Goal: Answer question/provide support

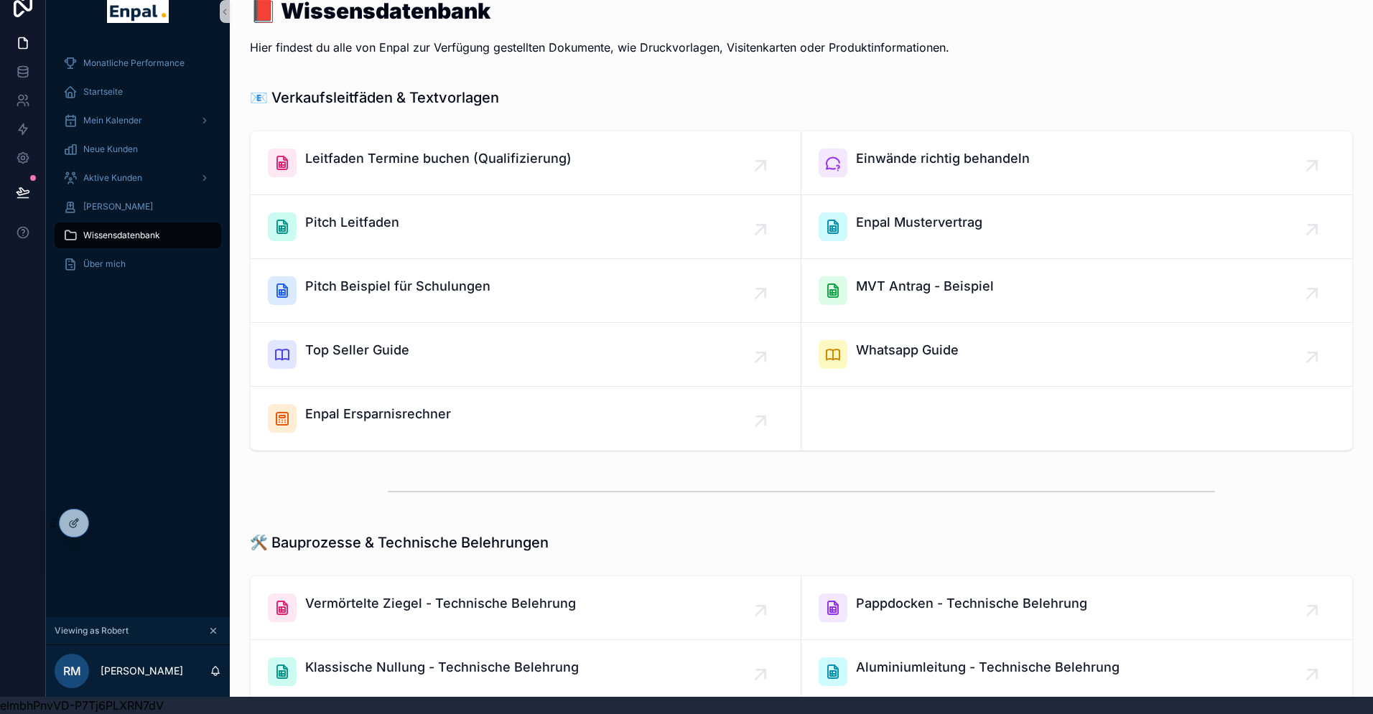
scroll to position [786, 0]
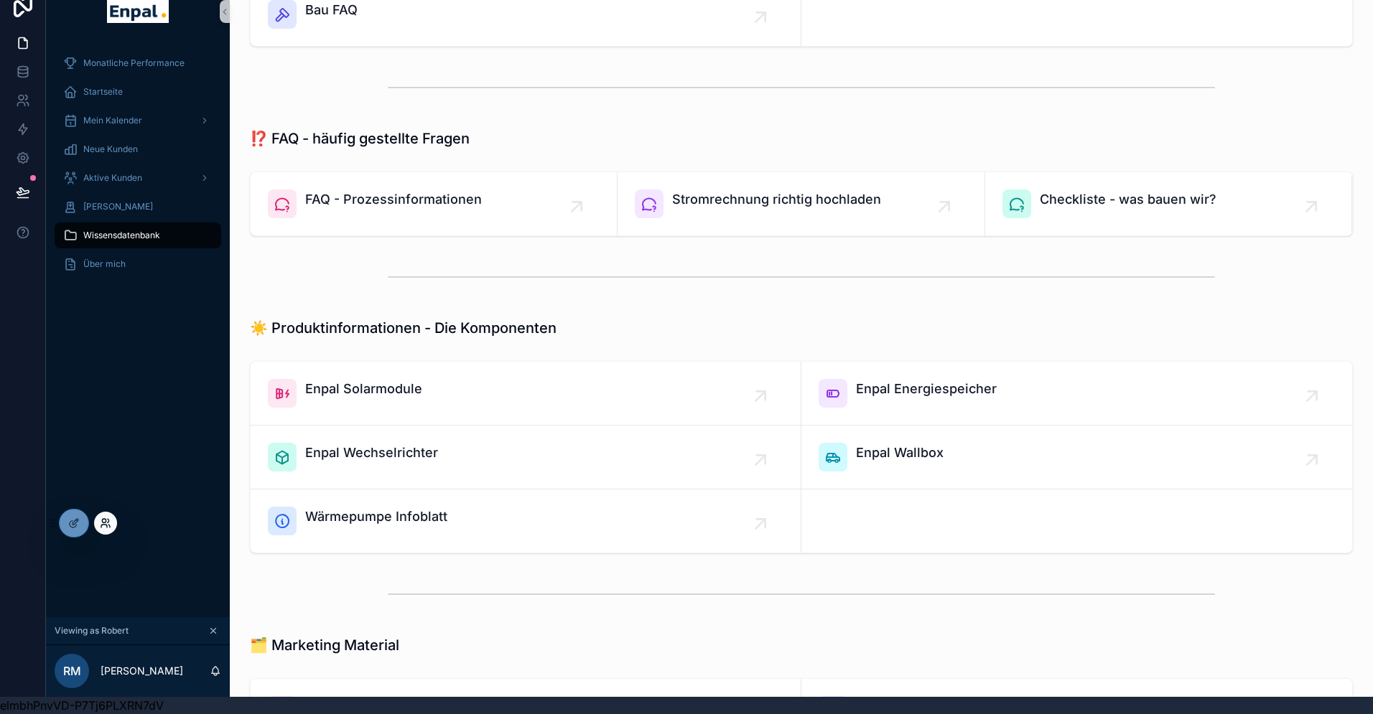
click at [101, 524] on icon at bounding box center [105, 523] width 11 height 11
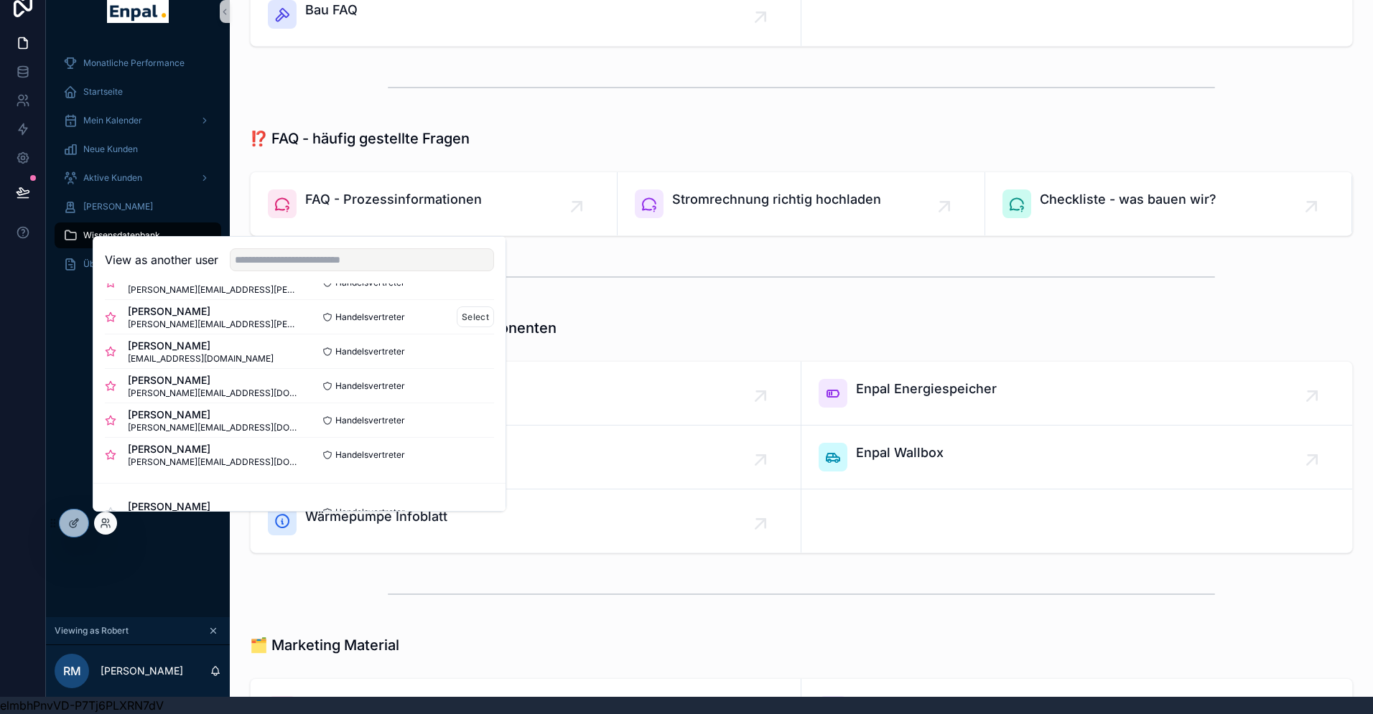
scroll to position [238, 0]
click at [465, 452] on button "Select" at bounding box center [475, 453] width 37 height 21
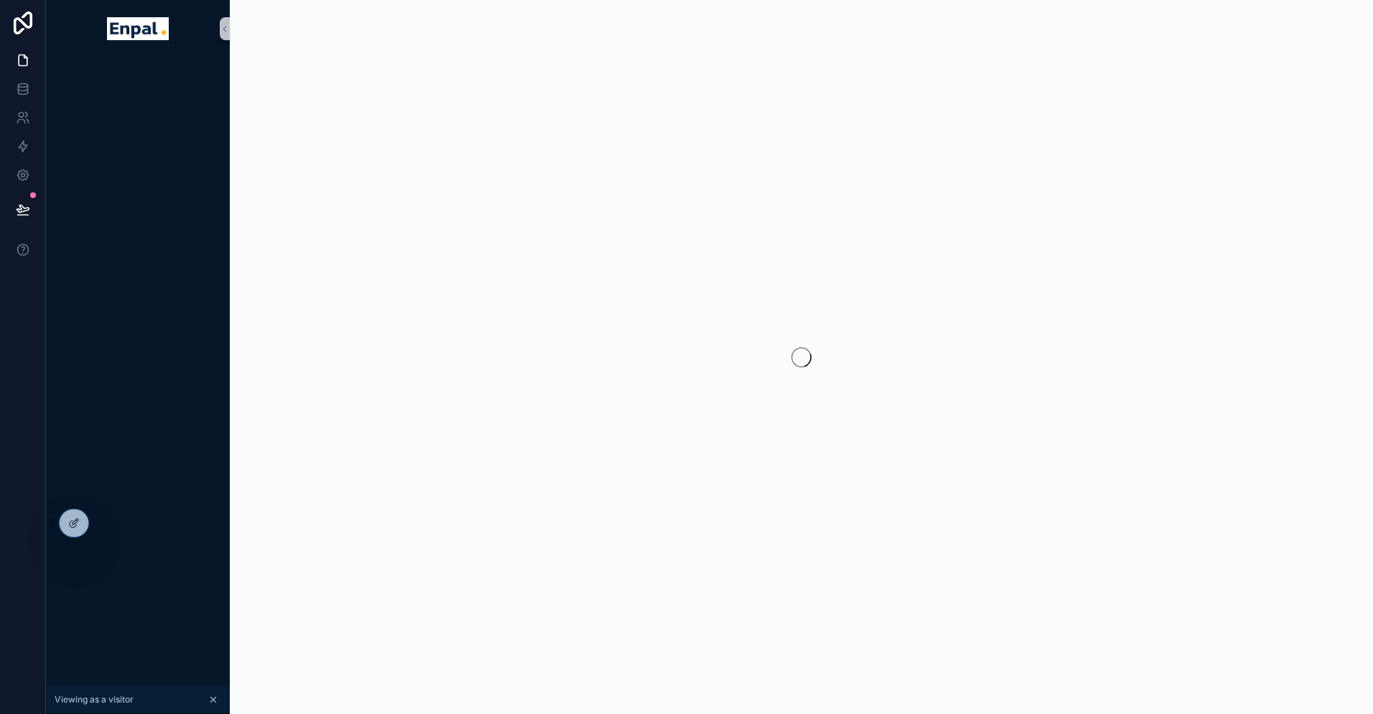
scroll to position [17, 0]
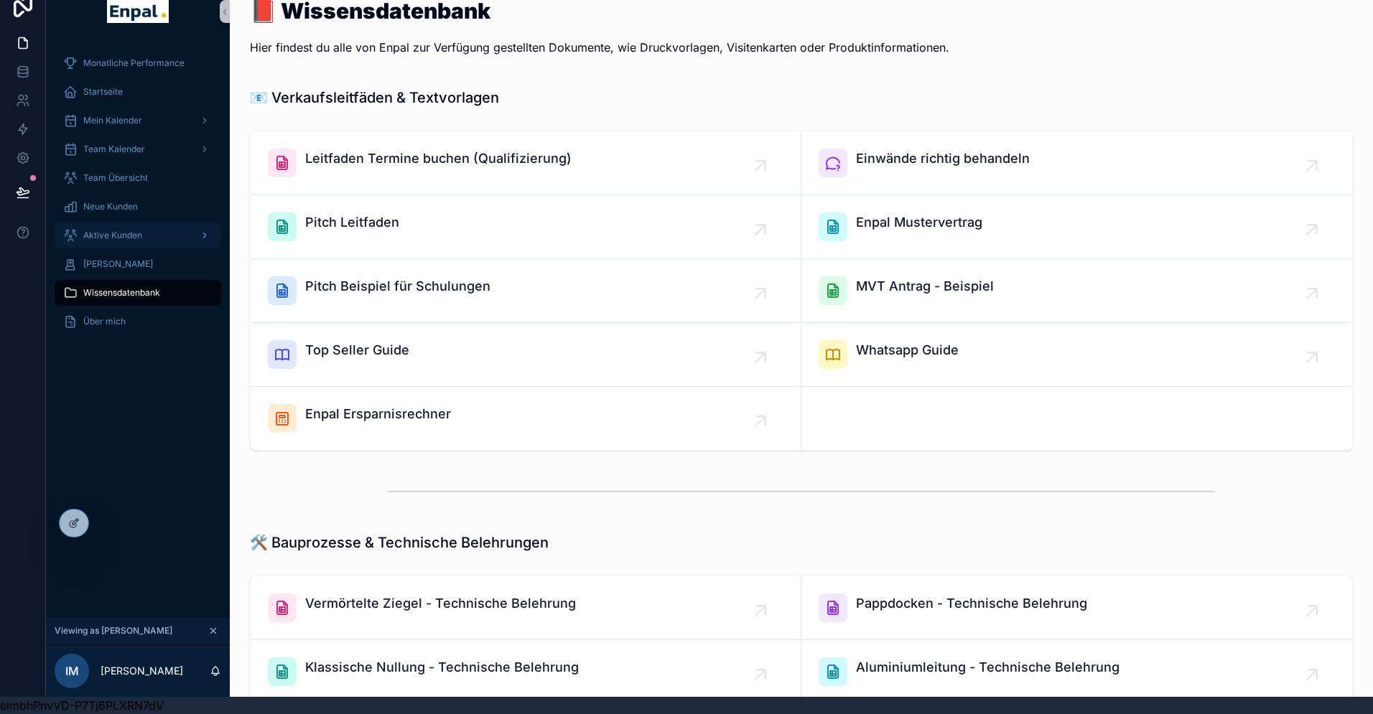
click at [119, 232] on span "Aktive Kunden" at bounding box center [112, 235] width 59 height 11
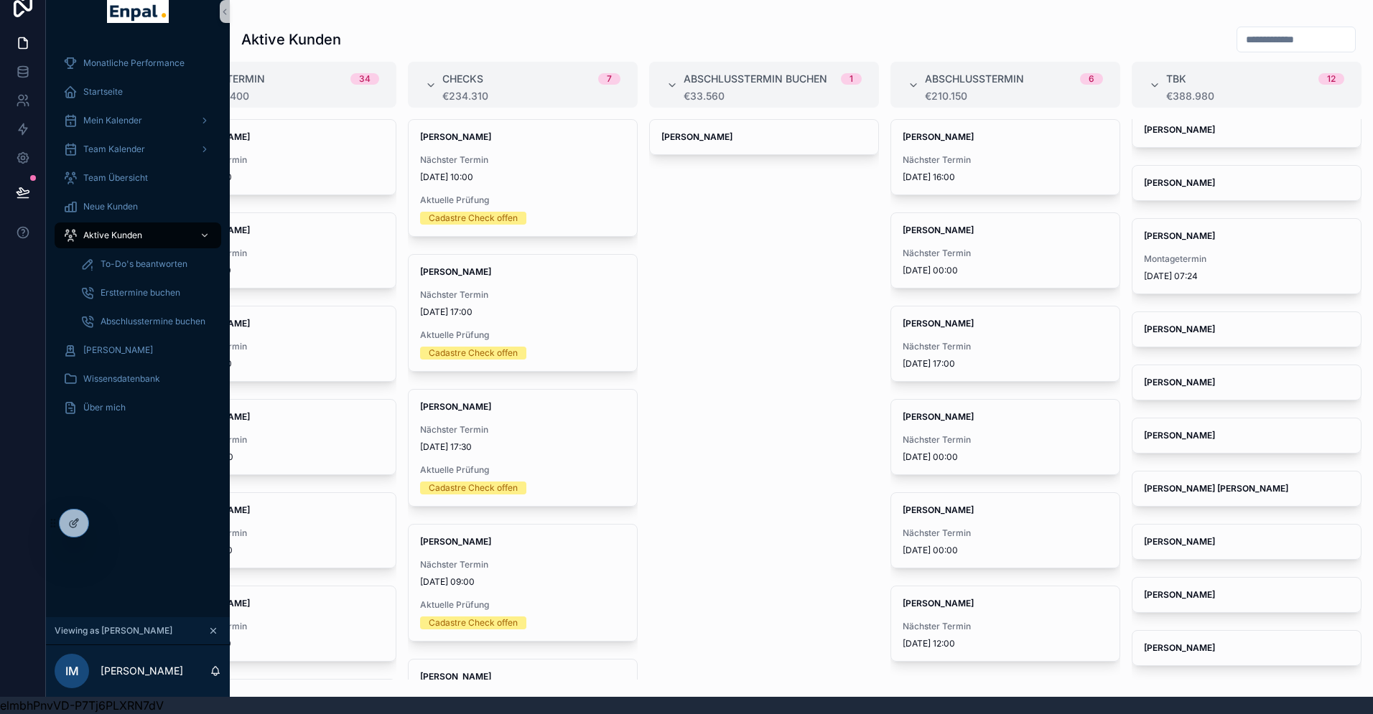
scroll to position [60, 0]
click at [124, 262] on span "To-Do's beantworten" at bounding box center [144, 263] width 87 height 11
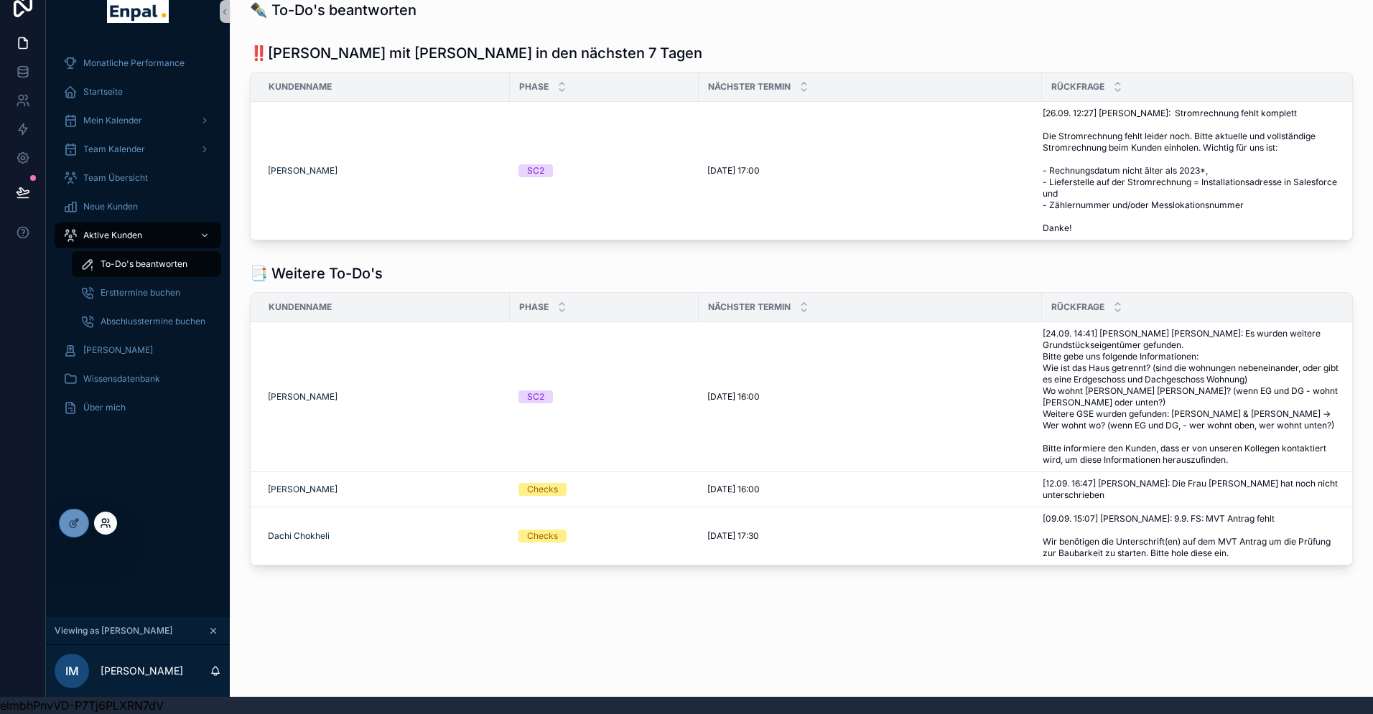
click at [106, 526] on icon at bounding box center [104, 526] width 6 height 3
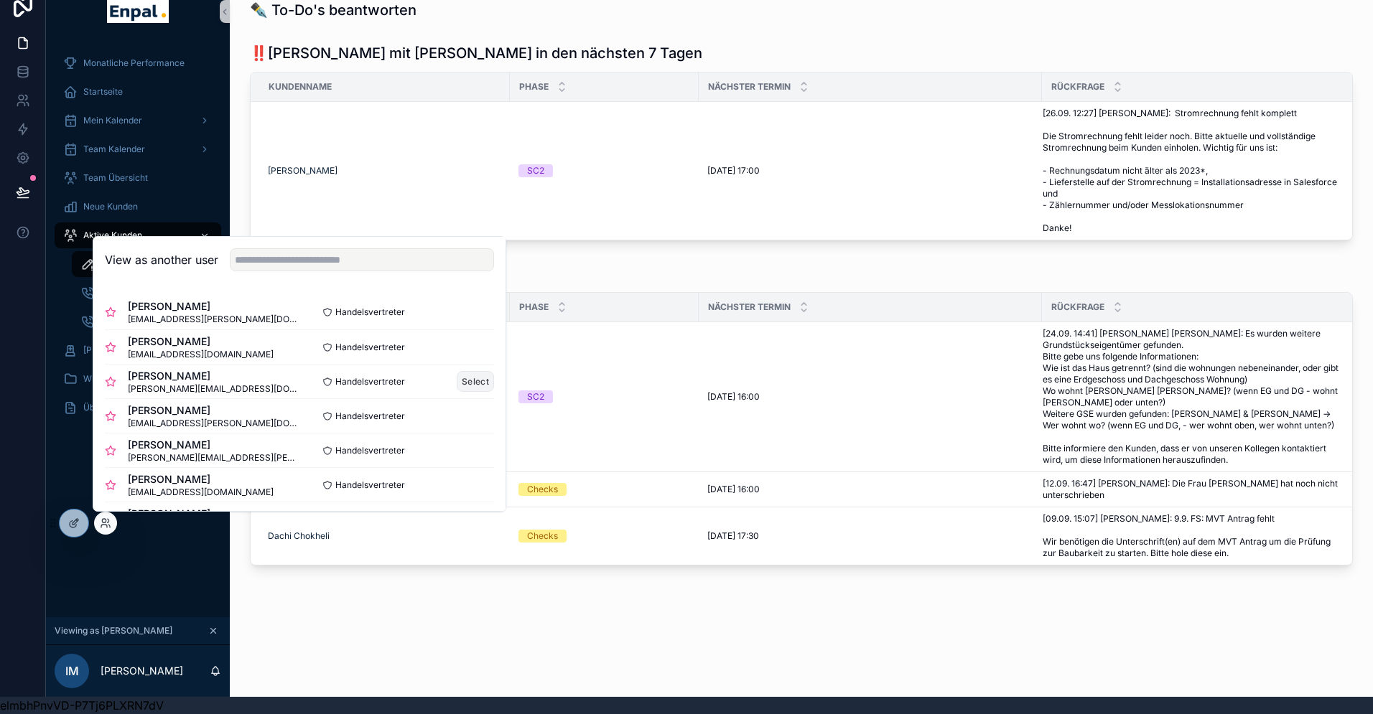
click at [459, 378] on button "Select" at bounding box center [475, 381] width 37 height 21
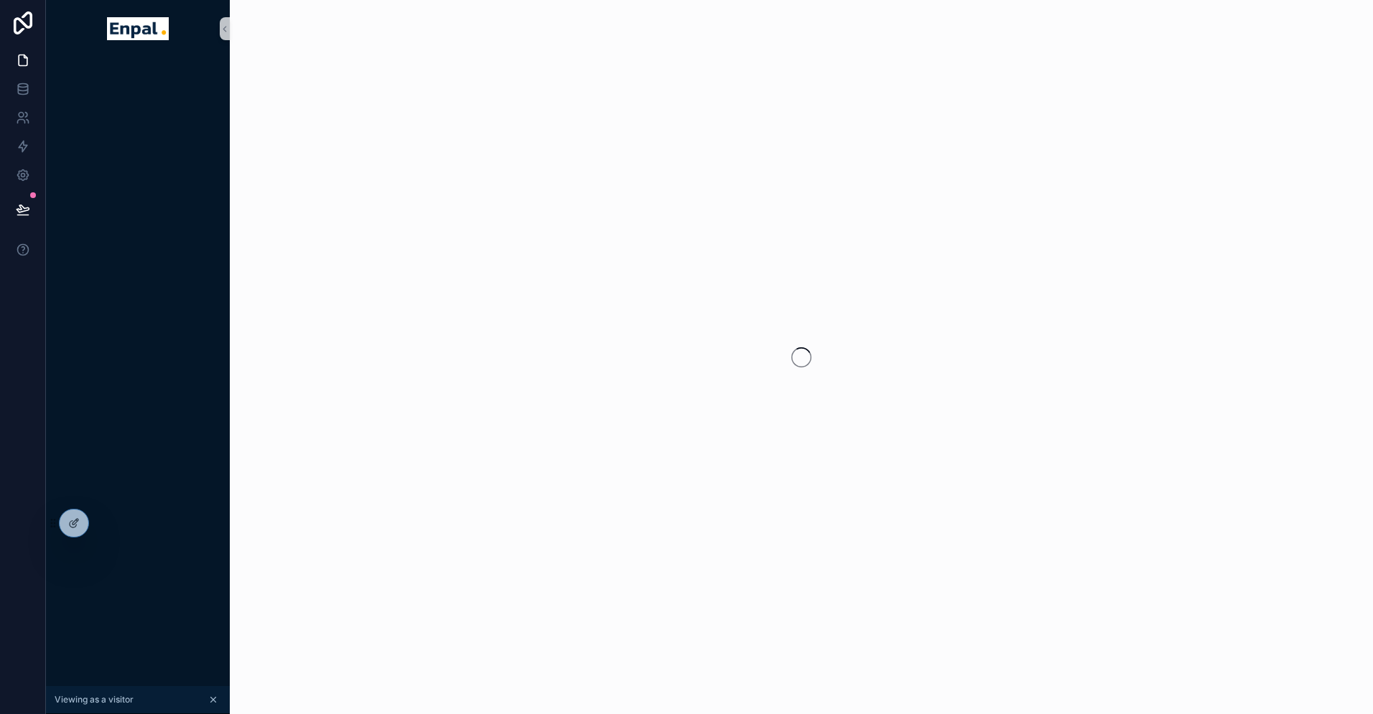
scroll to position [17, 0]
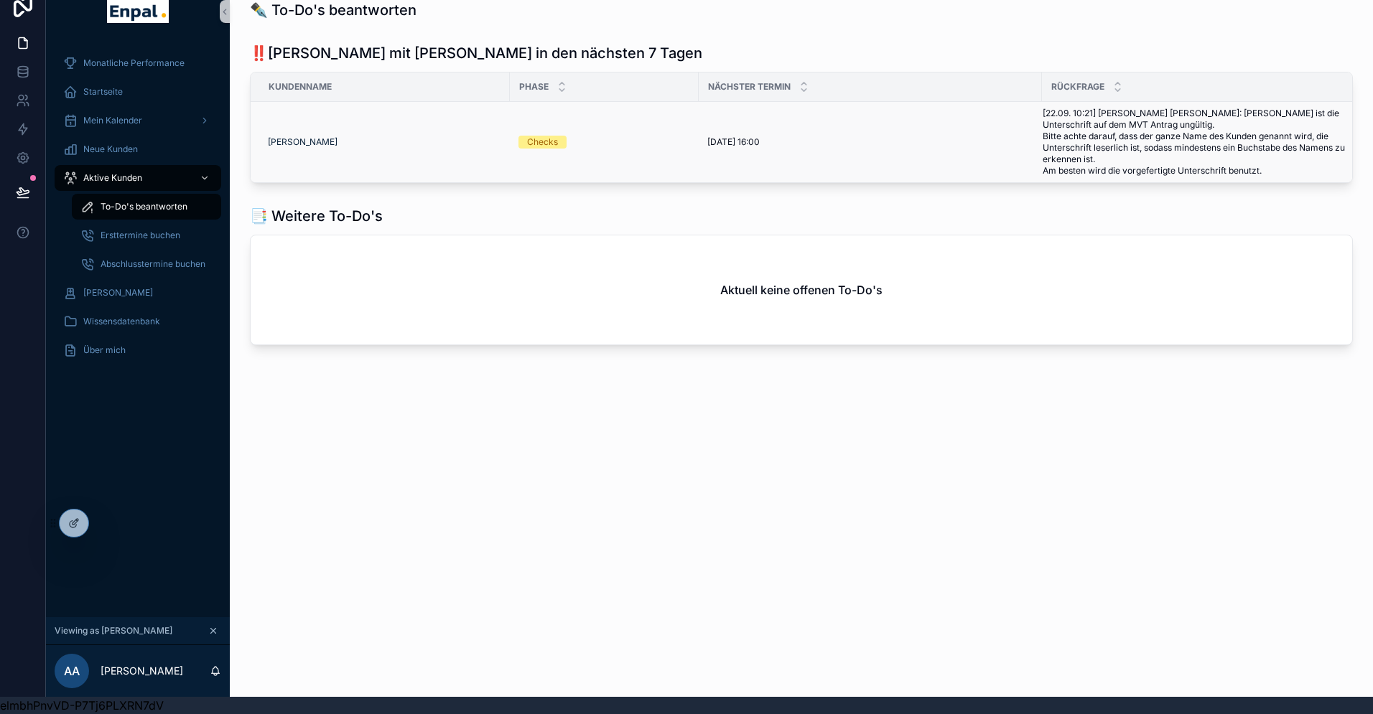
click at [1129, 139] on span "[22.09. 10:21] Ina Katharina Peglow: Leider ist die Unterschrift auf dem MVT An…" at bounding box center [1194, 142] width 302 height 69
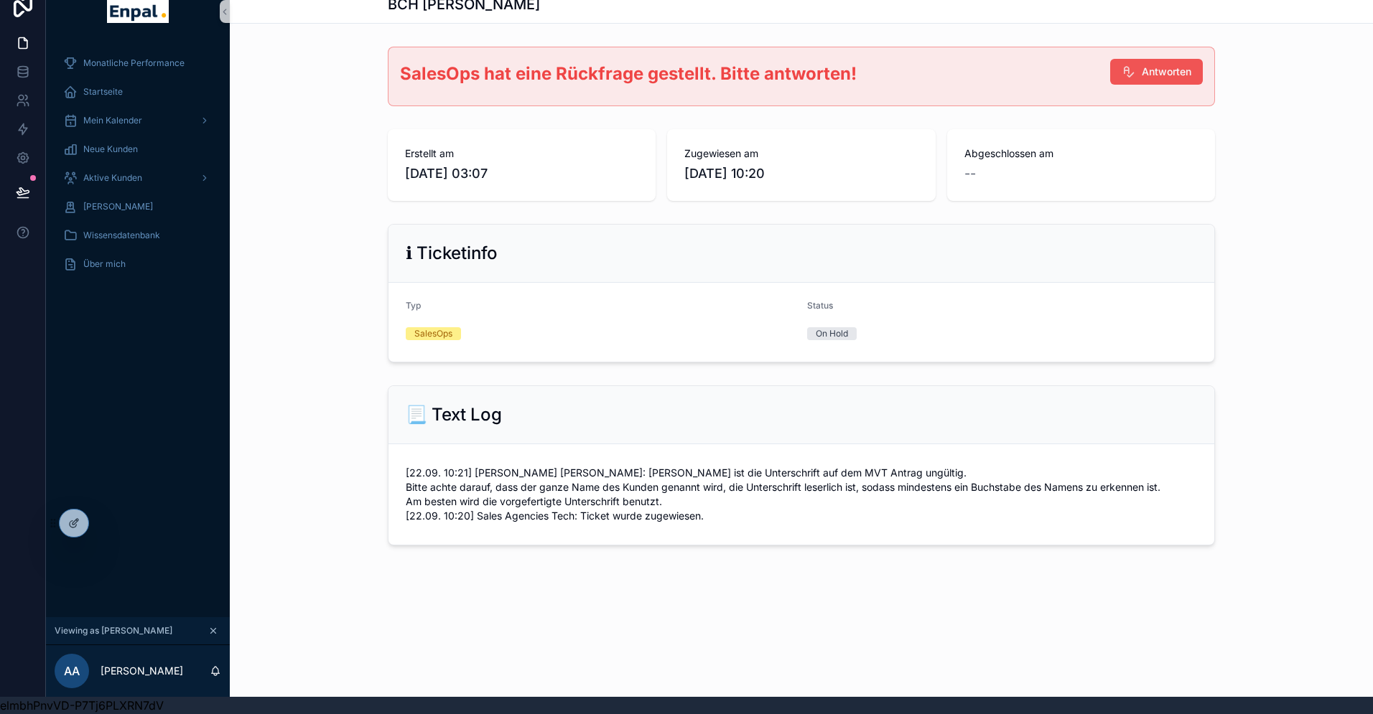
click at [1170, 75] on span "Antworten" at bounding box center [1167, 72] width 50 height 14
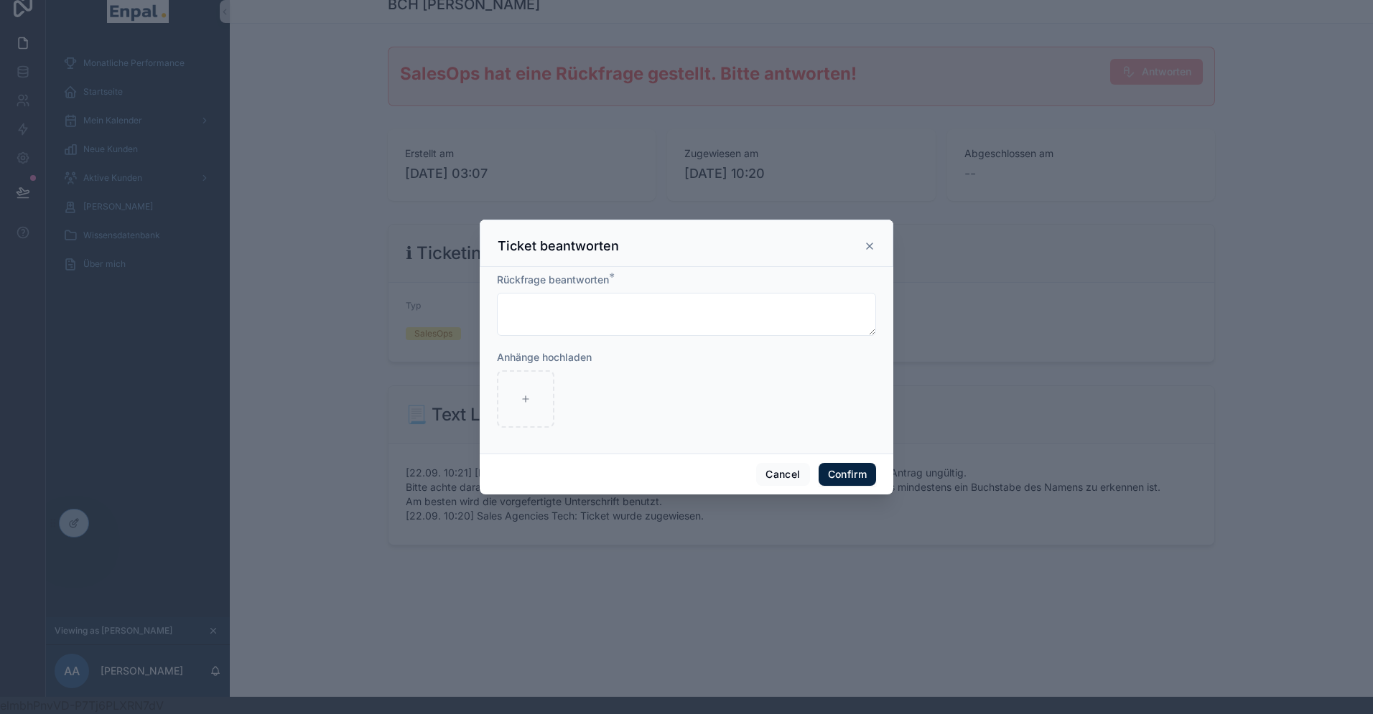
click at [866, 250] on icon at bounding box center [869, 246] width 11 height 11
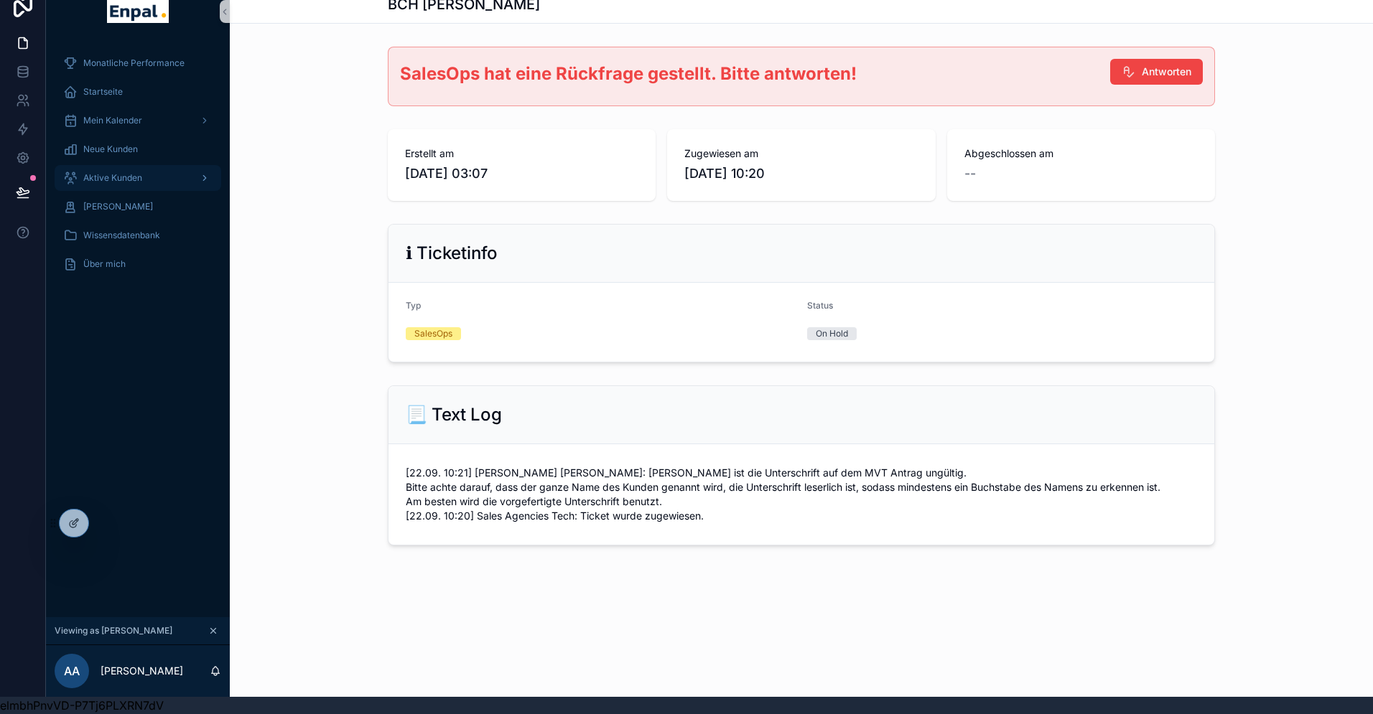
click at [148, 178] on div "Aktive Kunden" at bounding box center [137, 178] width 149 height 23
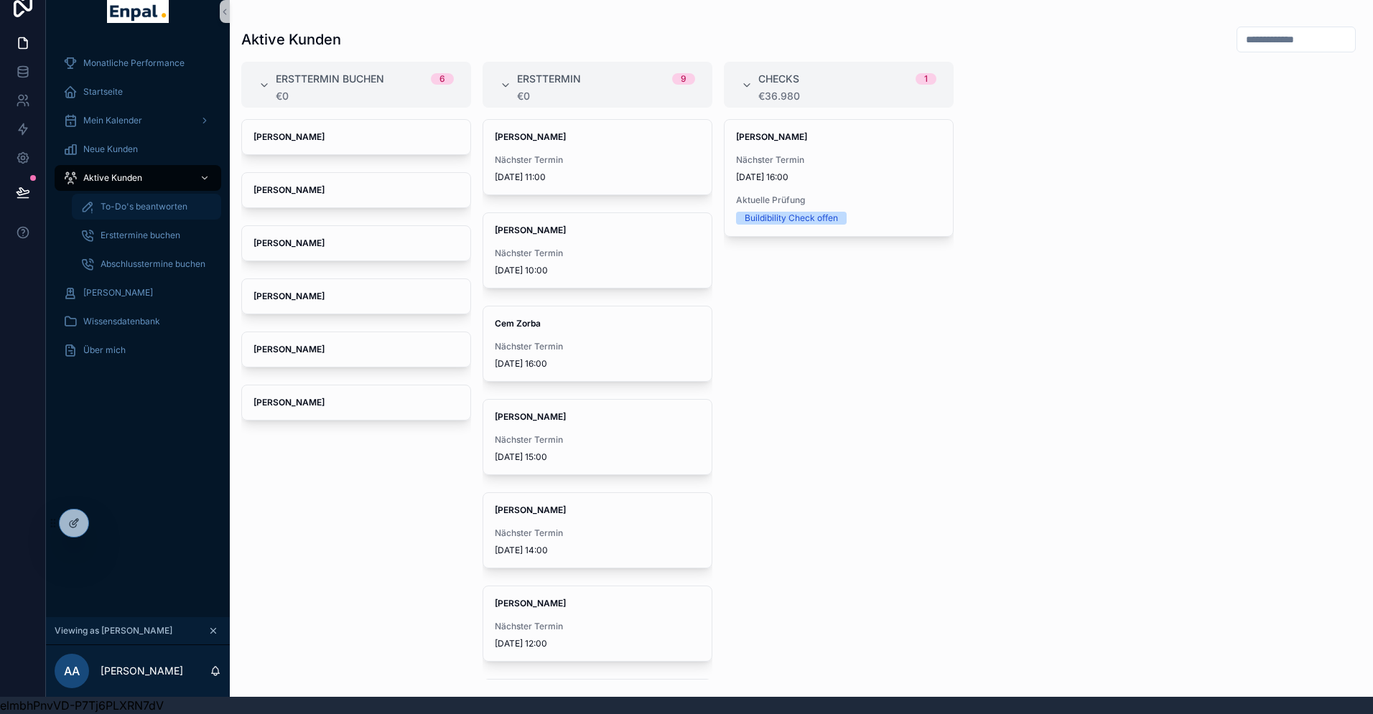
click at [149, 208] on span "To-Do's beantworten" at bounding box center [144, 206] width 87 height 11
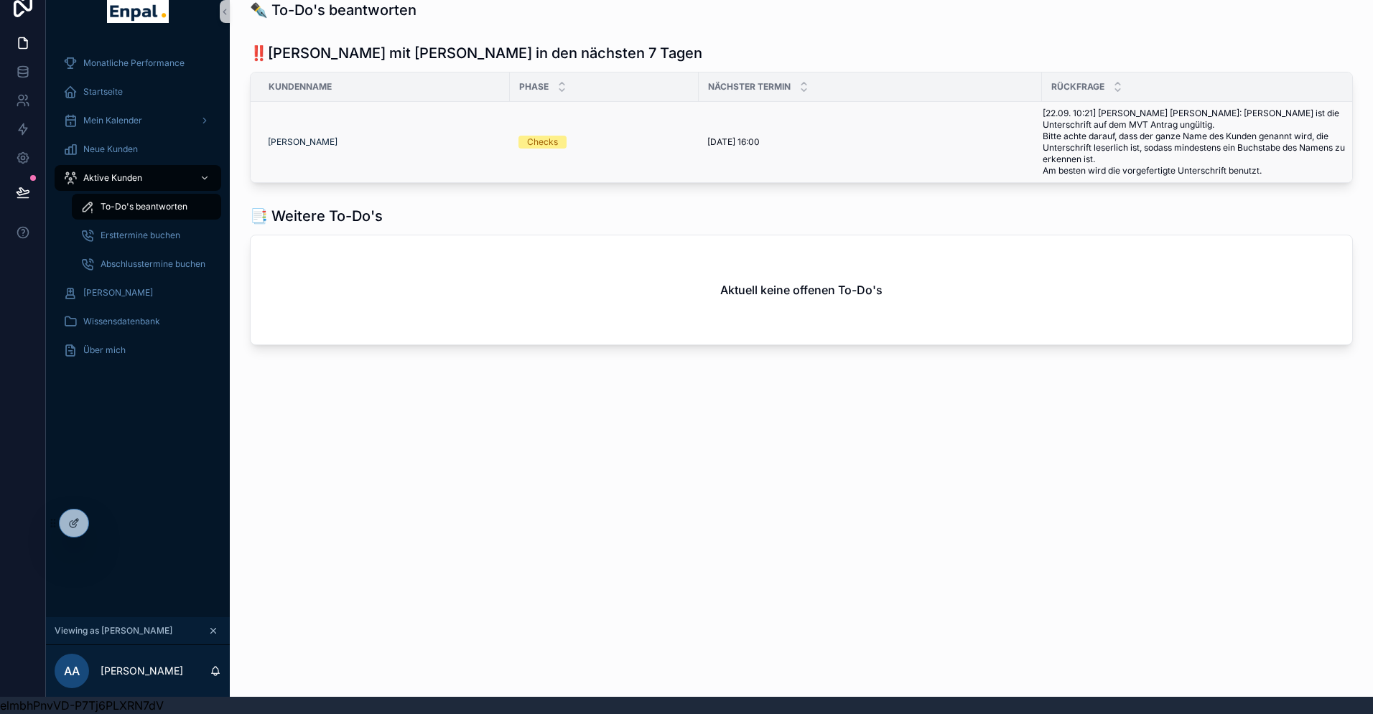
click at [1090, 139] on span "[22.09. 10:21] Ina Katharina Peglow: Leider ist die Unterschrift auf dem MVT An…" at bounding box center [1194, 142] width 302 height 69
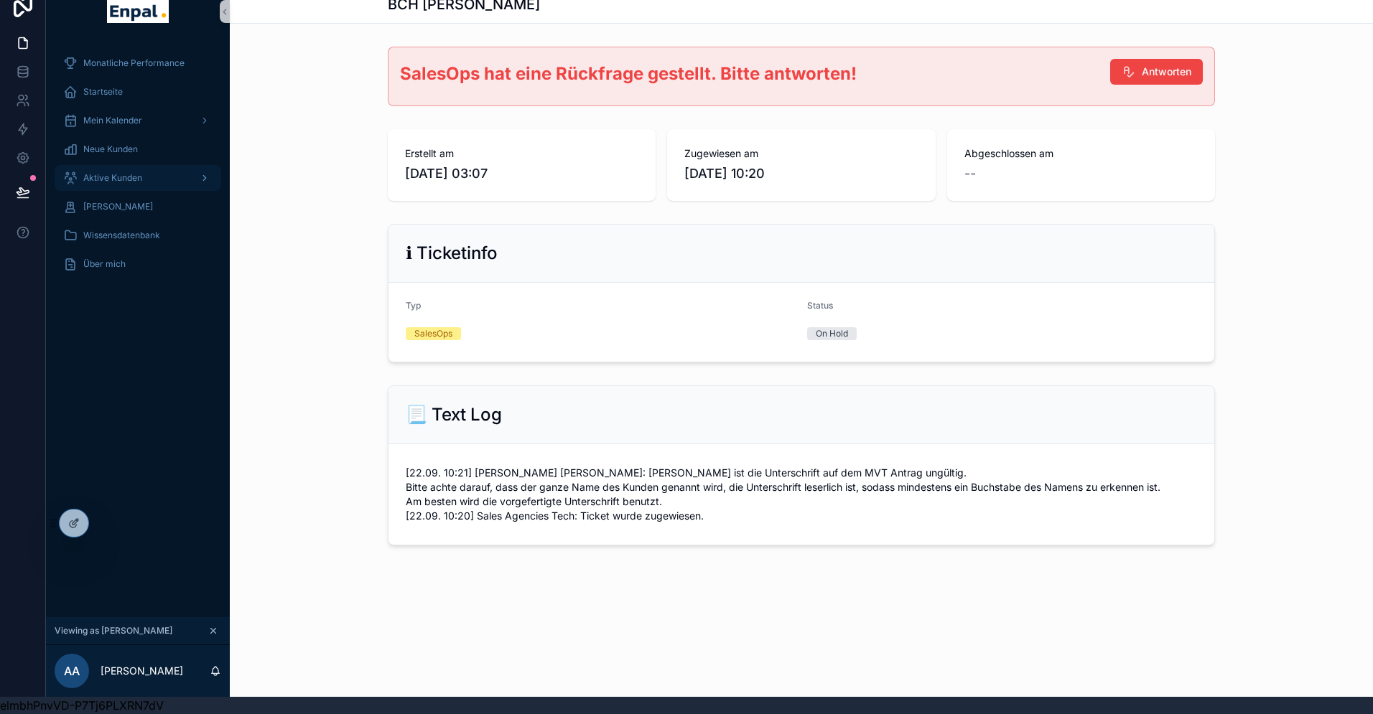
click at [206, 180] on icon "scrollable content" at bounding box center [205, 178] width 10 height 10
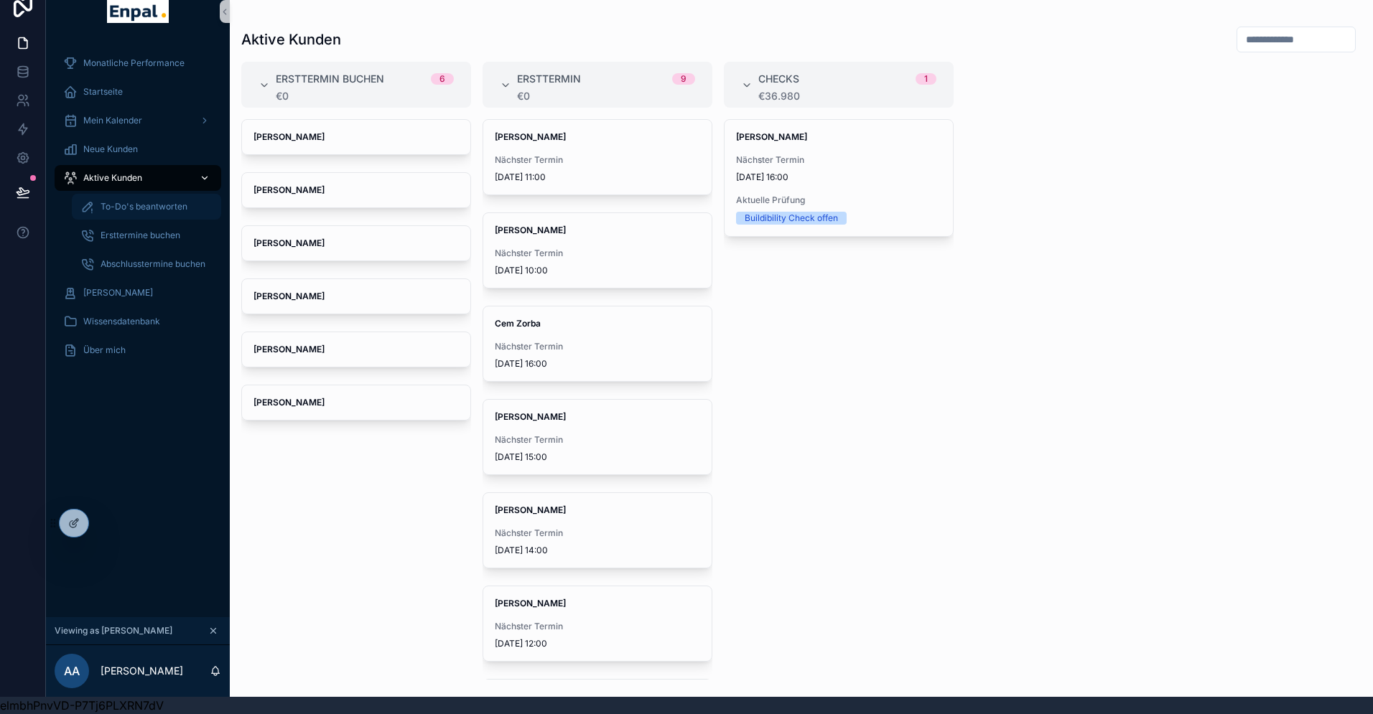
click at [157, 202] on span "To-Do's beantworten" at bounding box center [144, 206] width 87 height 11
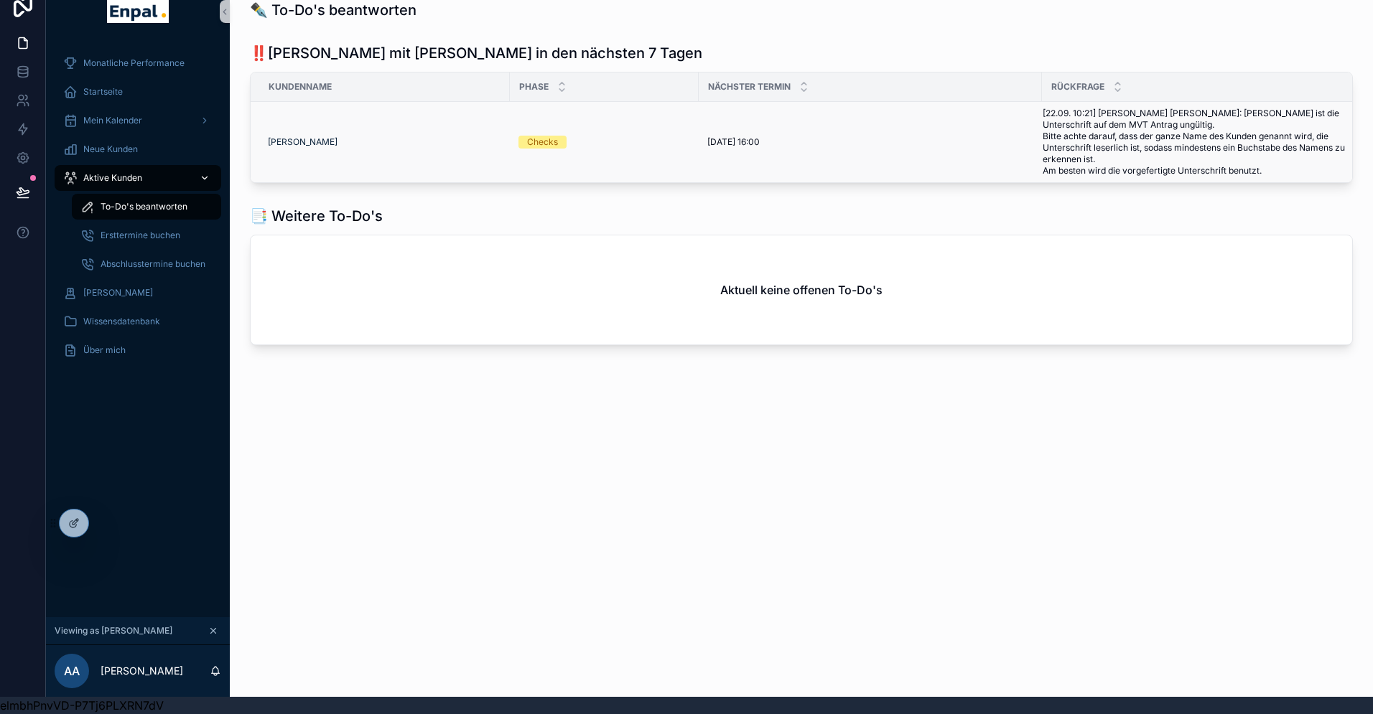
click at [1126, 125] on span "[22.09. 10:21] Ina Katharina Peglow: Leider ist die Unterschrift auf dem MVT An…" at bounding box center [1194, 142] width 302 height 69
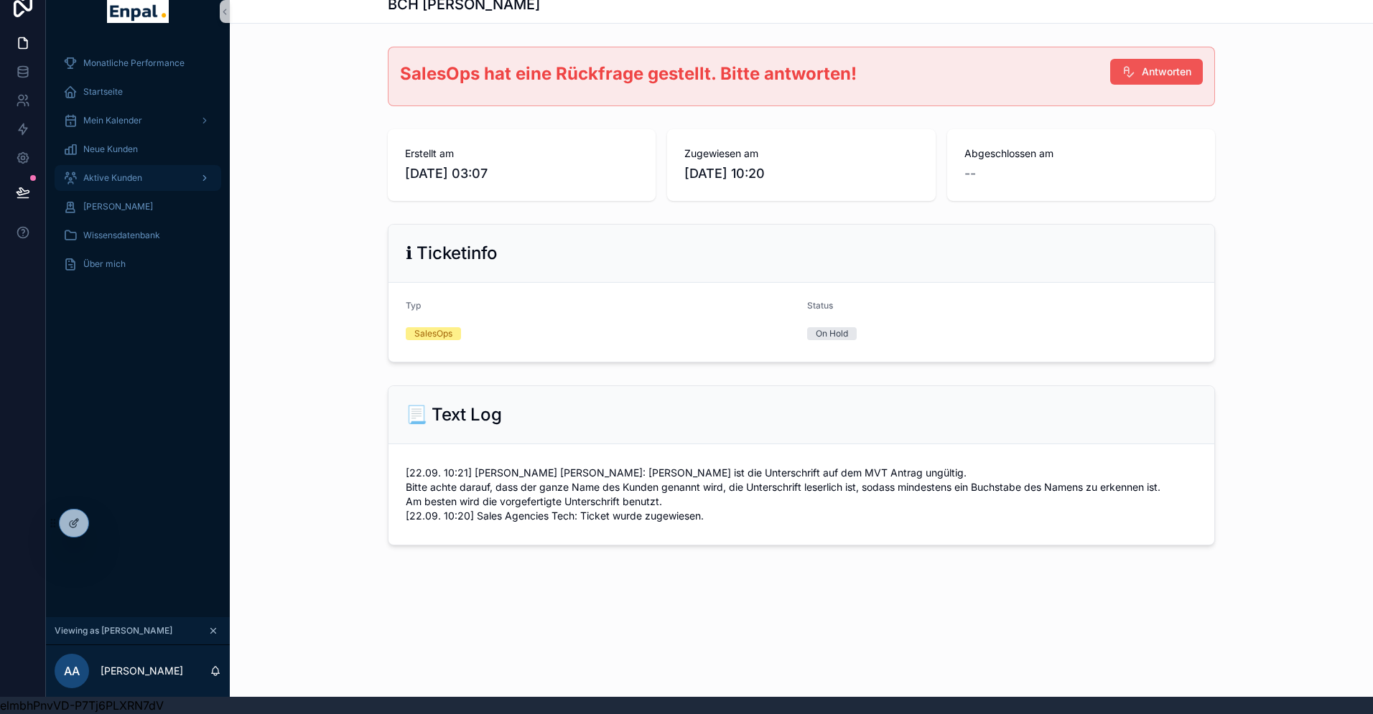
click at [1171, 72] on span "Antworten" at bounding box center [1167, 72] width 50 height 14
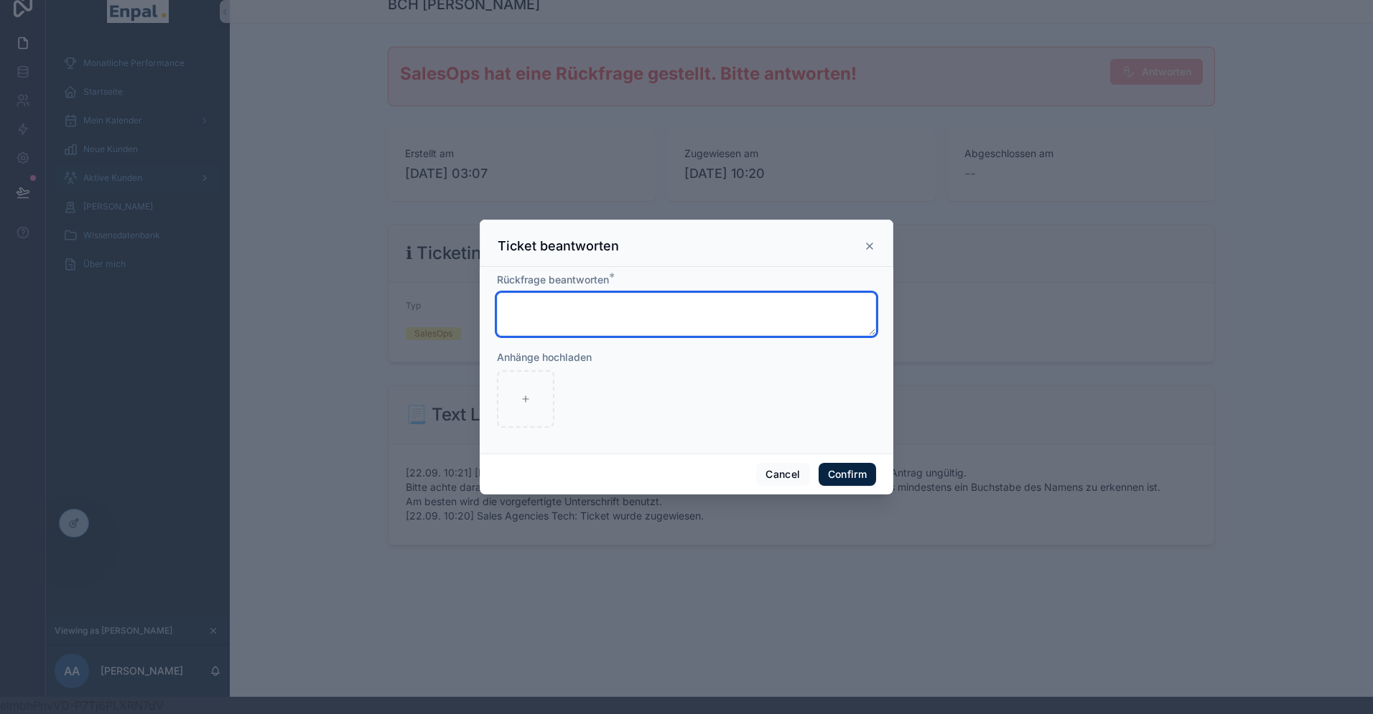
click at [636, 307] on textarea at bounding box center [686, 314] width 379 height 43
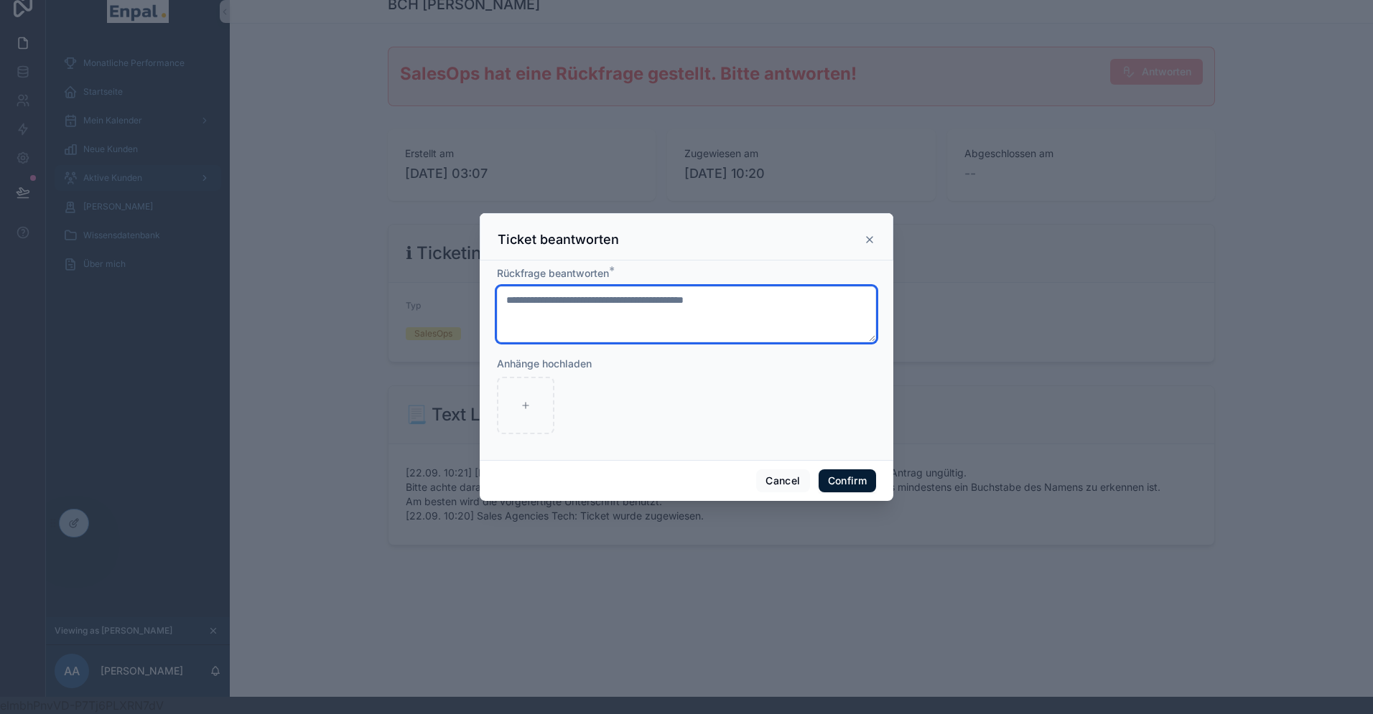
type textarea "**********"
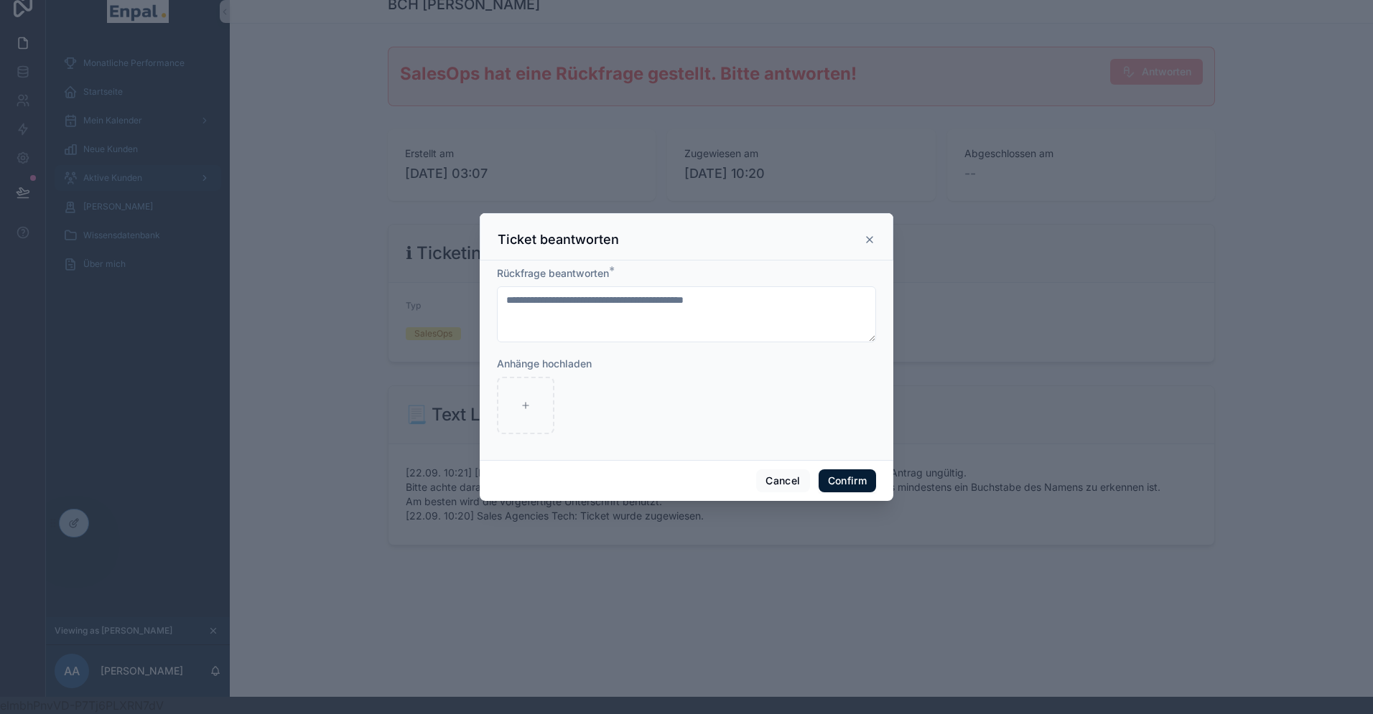
click at [838, 481] on button "Confirm" at bounding box center [847, 481] width 57 height 23
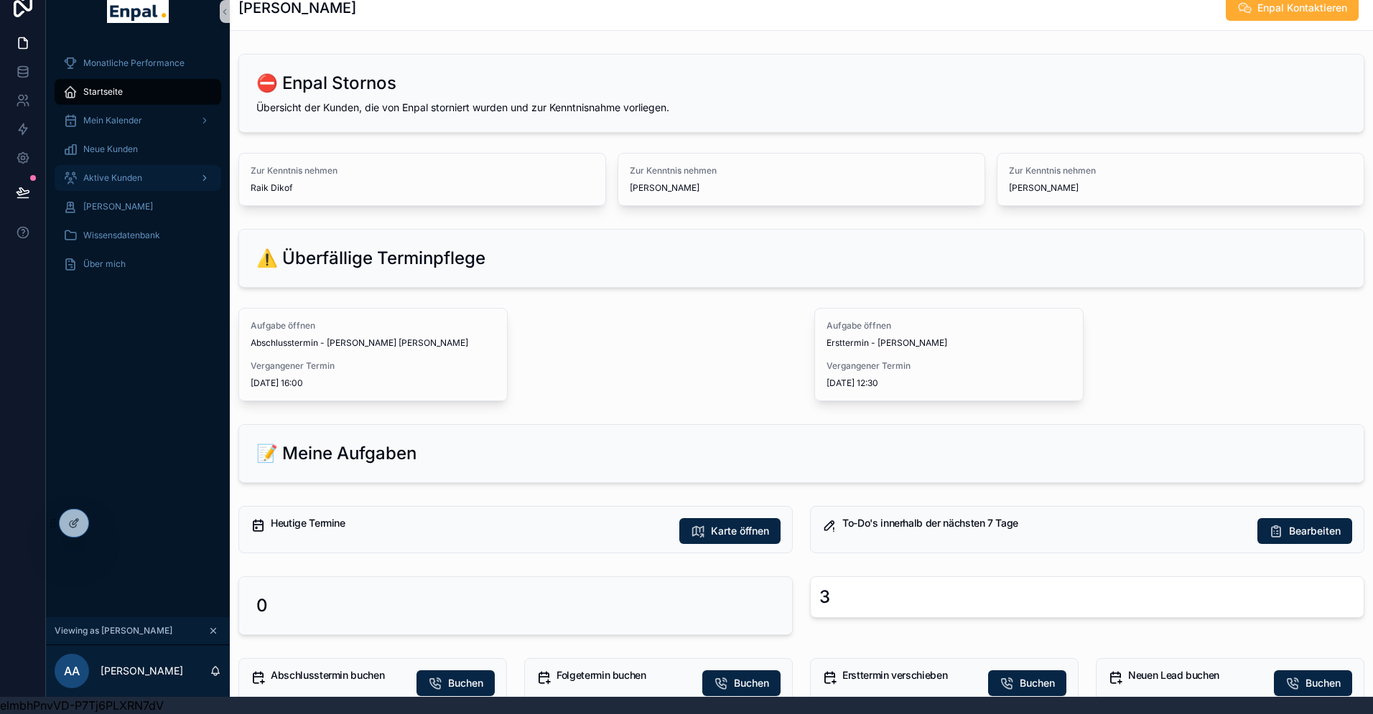
click at [126, 181] on span "Aktive Kunden" at bounding box center [112, 177] width 59 height 11
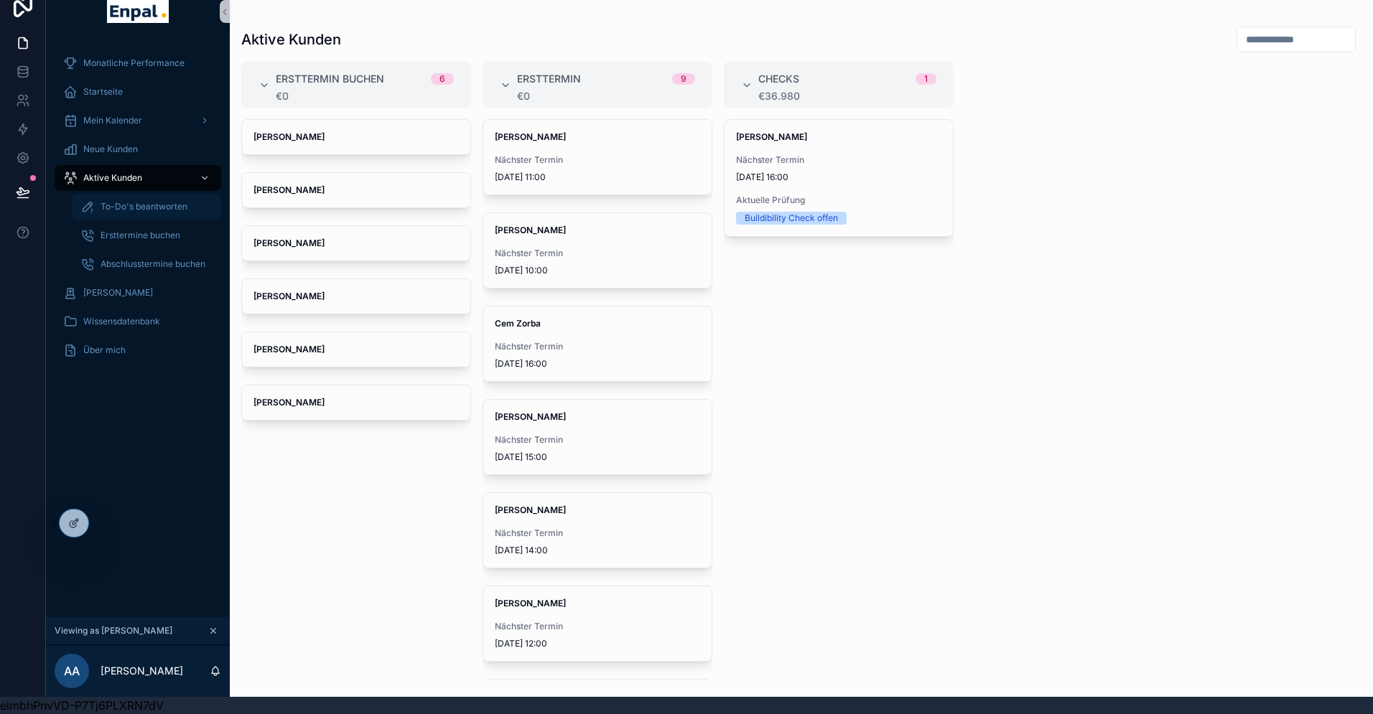
click at [140, 208] on span "To-Do's beantworten" at bounding box center [144, 206] width 87 height 11
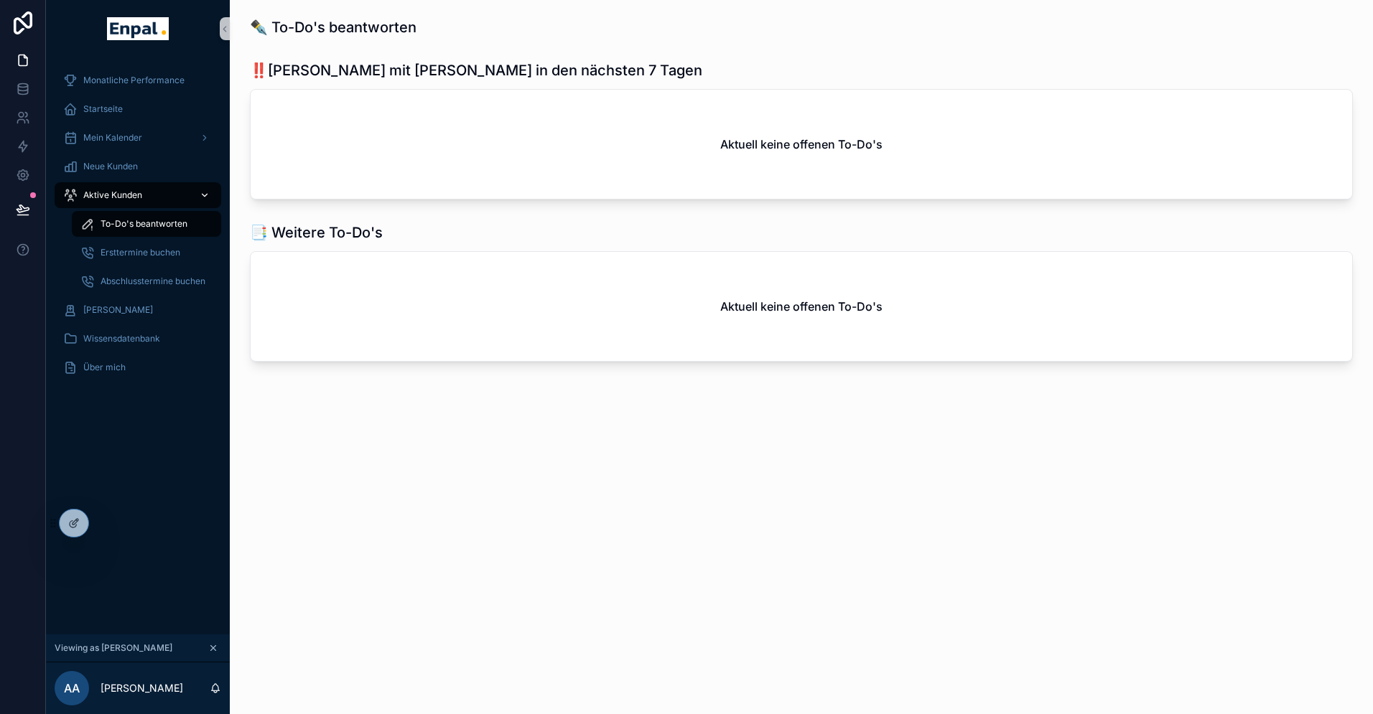
click at [118, 196] on span "Aktive Kunden" at bounding box center [112, 195] width 59 height 11
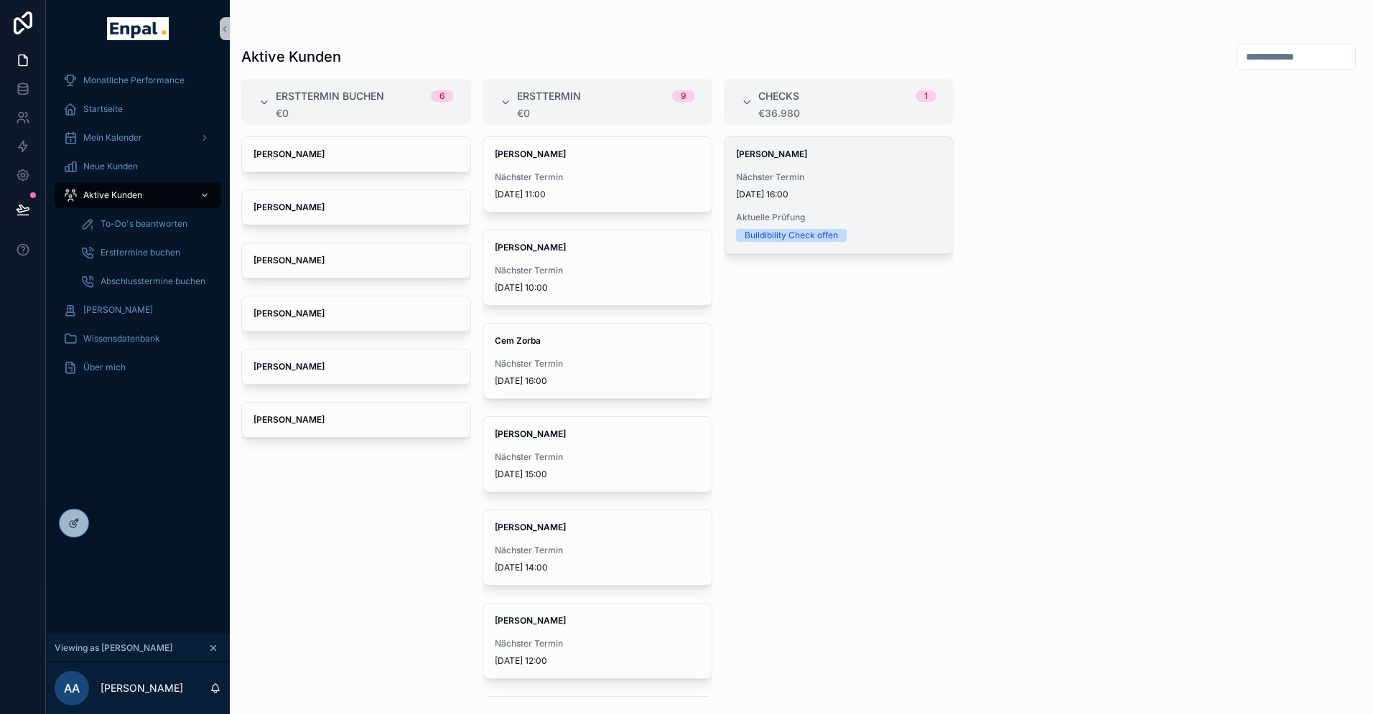
click at [784, 183] on div "Nächster Termin 2.10.2025 16:00" at bounding box center [838, 186] width 205 height 29
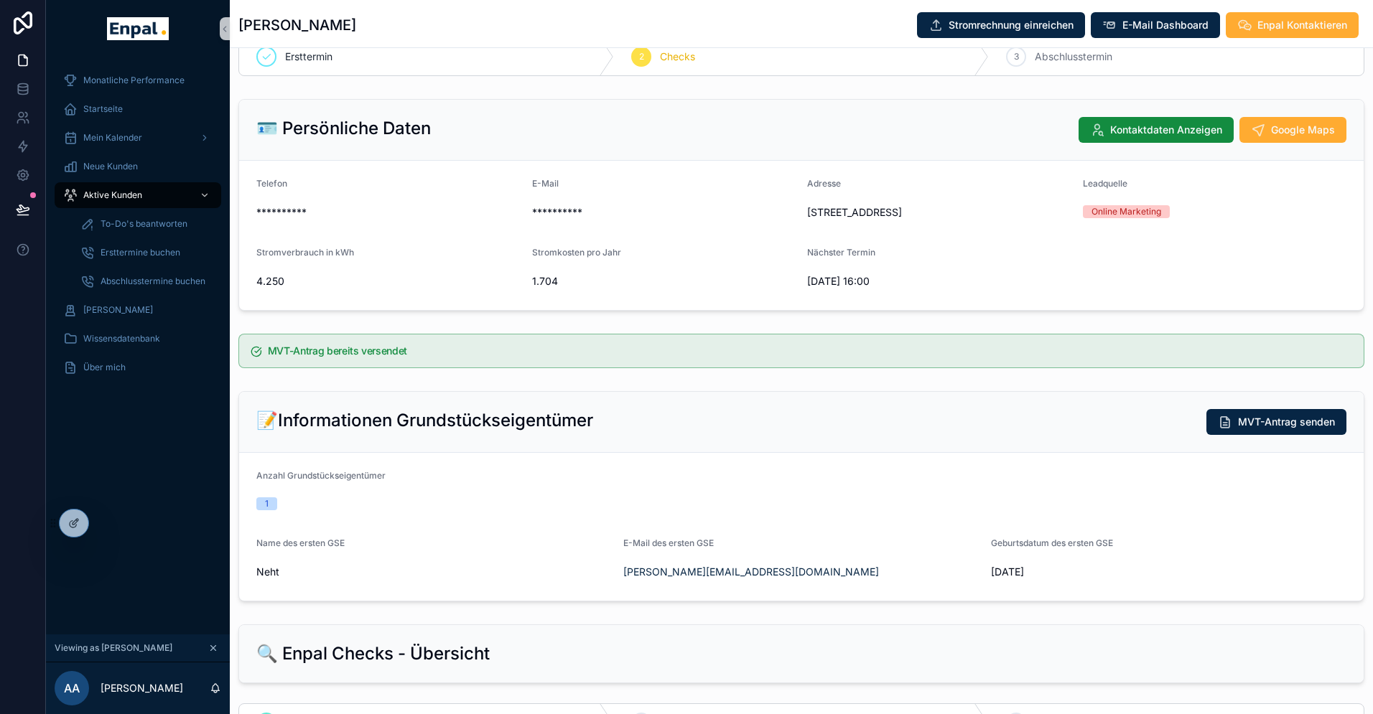
scroll to position [34, 0]
click at [109, 518] on icon at bounding box center [105, 523] width 11 height 11
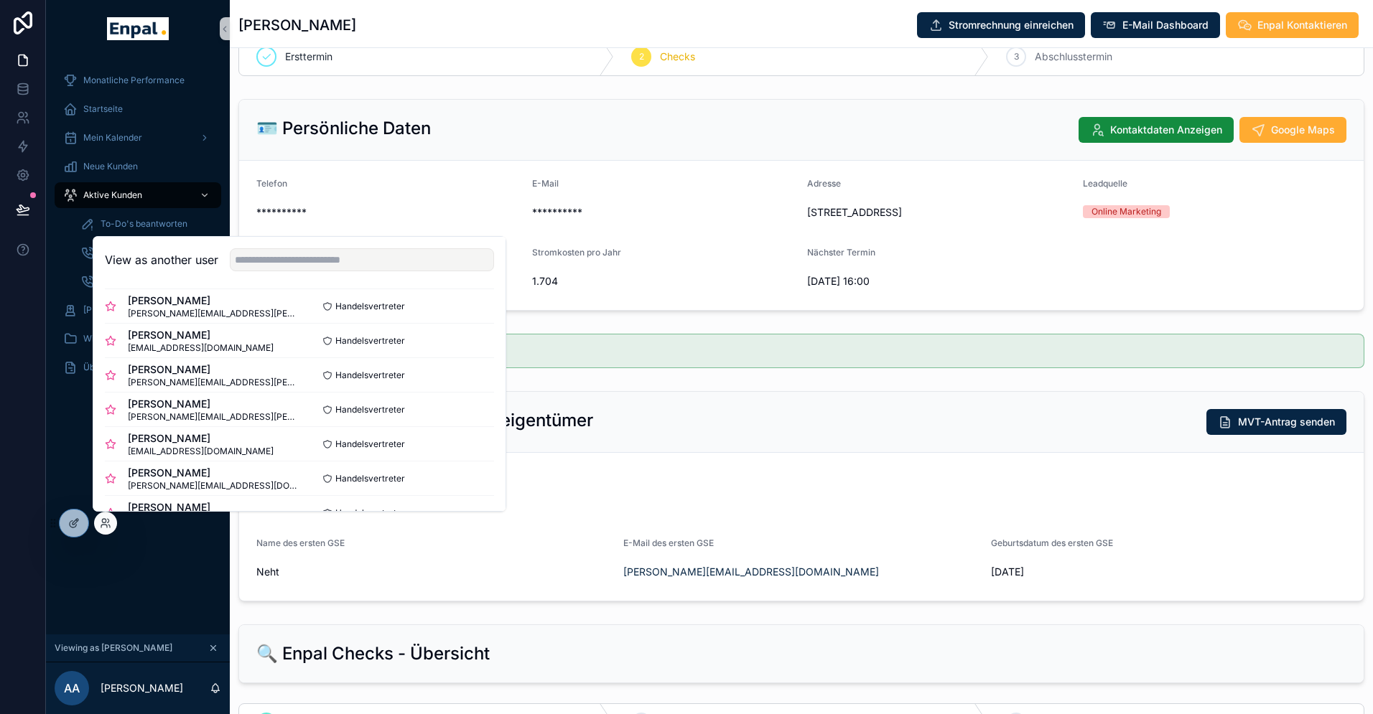
scroll to position [151, 0]
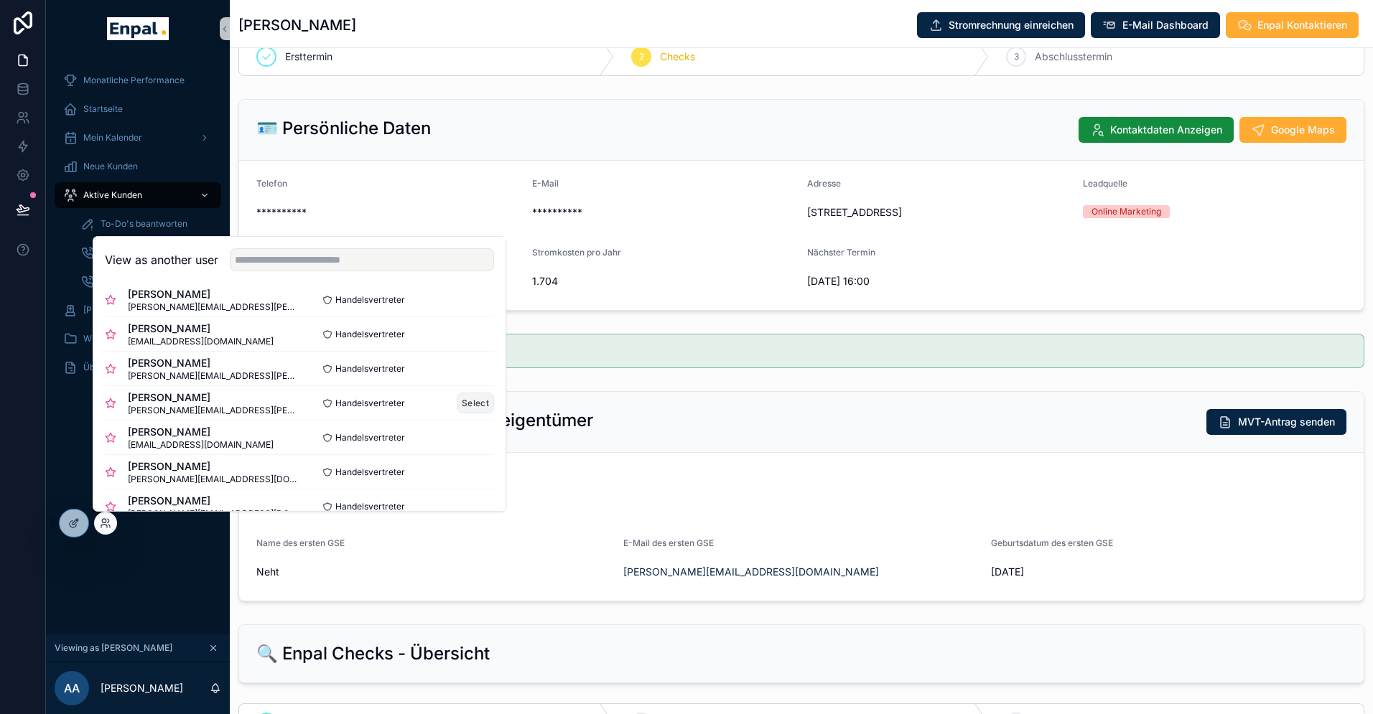
click at [483, 403] on button "Select" at bounding box center [475, 403] width 37 height 21
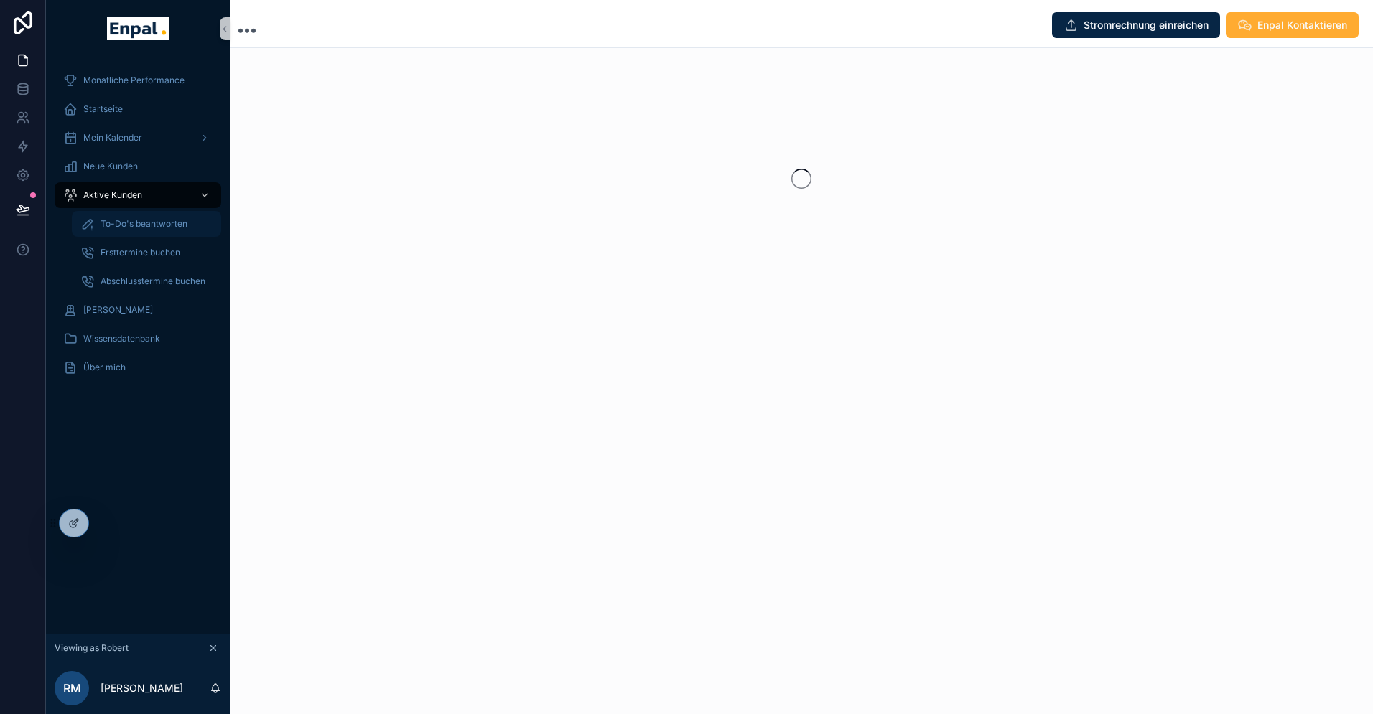
click at [131, 225] on span "To-Do's beantworten" at bounding box center [144, 223] width 87 height 11
